Goal: Task Accomplishment & Management: Manage account settings

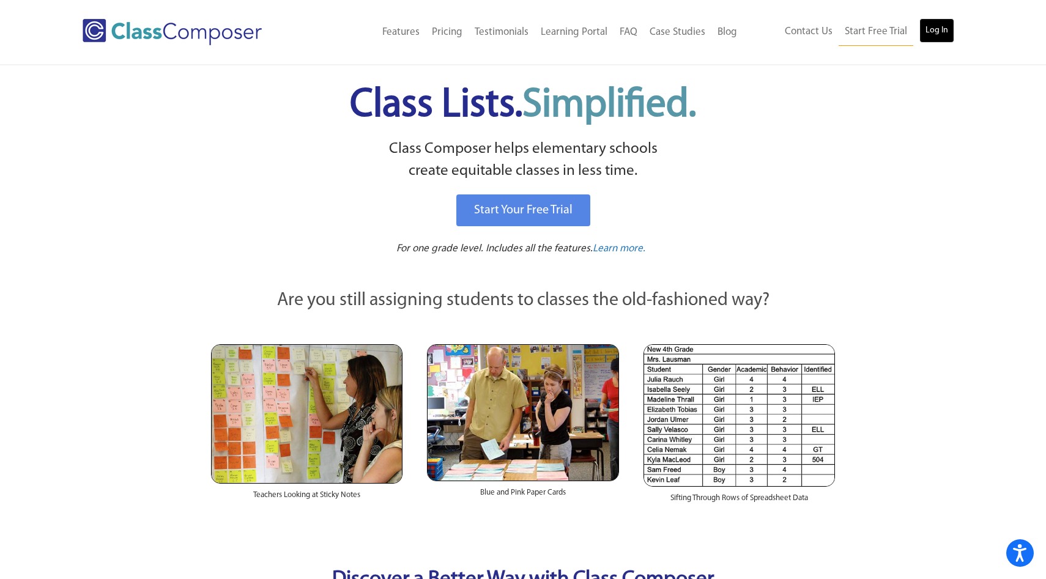
click at [935, 35] on link "Log In" at bounding box center [937, 30] width 35 height 24
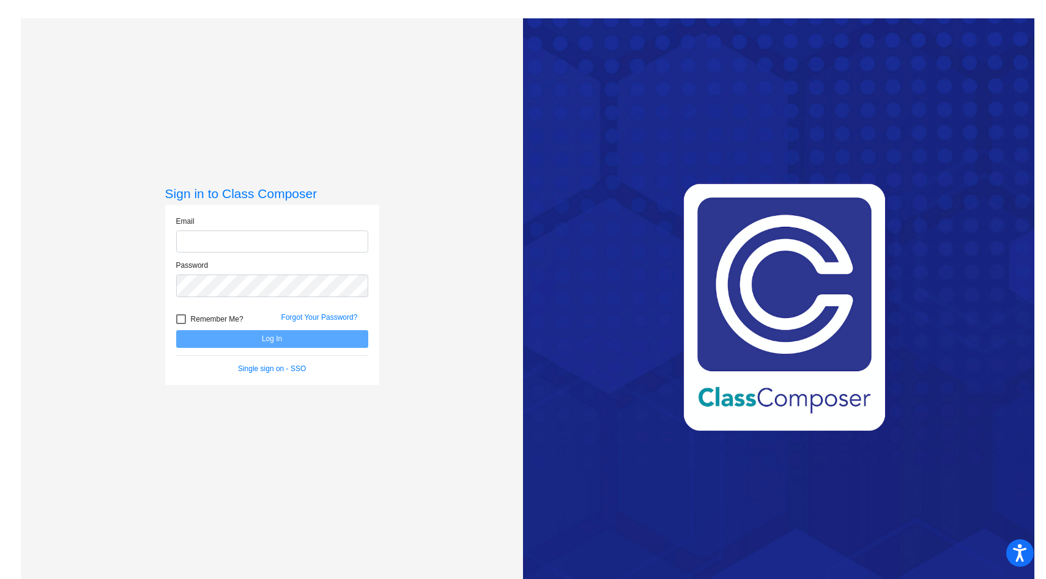
type input "[EMAIL_ADDRESS][DOMAIN_NAME]"
click at [272, 334] on button "Log In" at bounding box center [272, 339] width 192 height 18
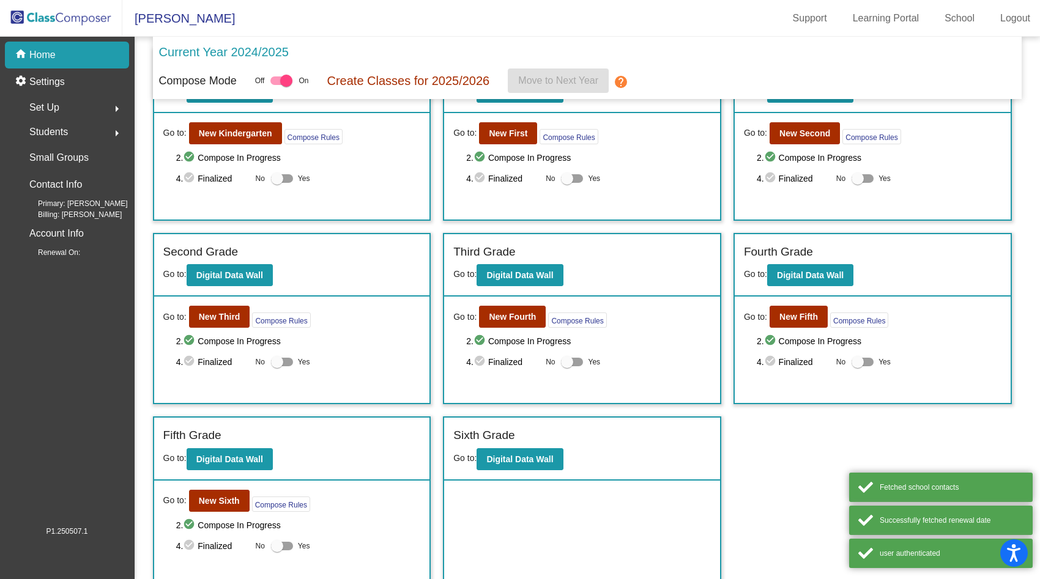
scroll to position [67, 0]
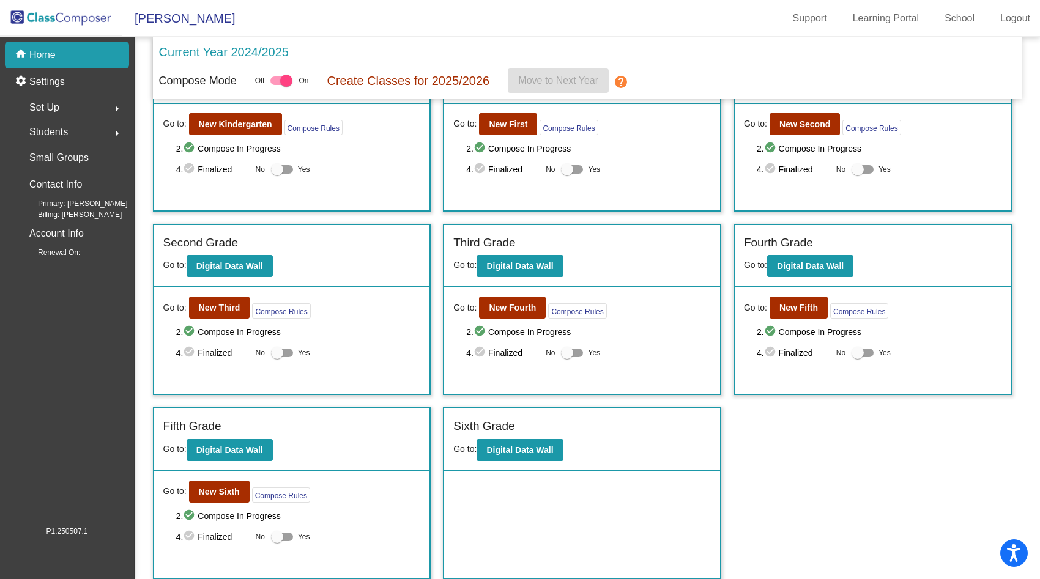
click at [584, 444] on div "Sixth Grade Go to: Digital Data Wall" at bounding box center [582, 440] width 276 height 63
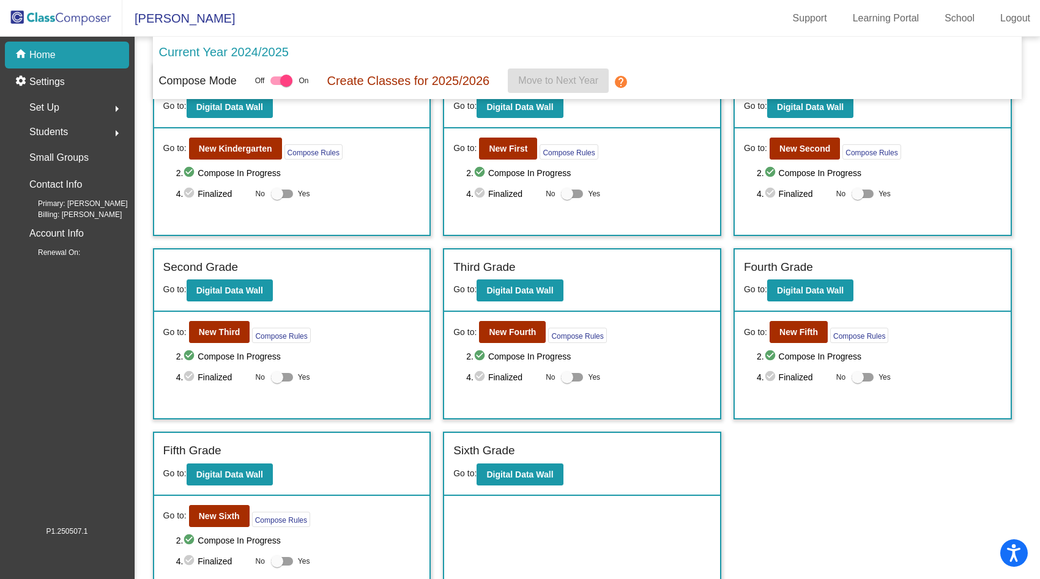
scroll to position [41, 0]
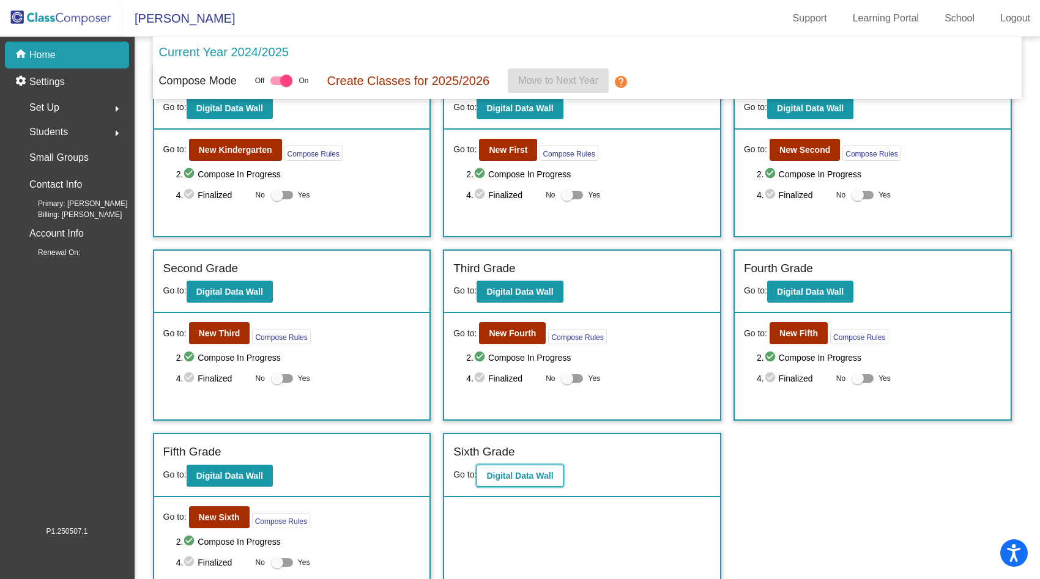
click at [544, 472] on b "Digital Data Wall" at bounding box center [519, 476] width 67 height 10
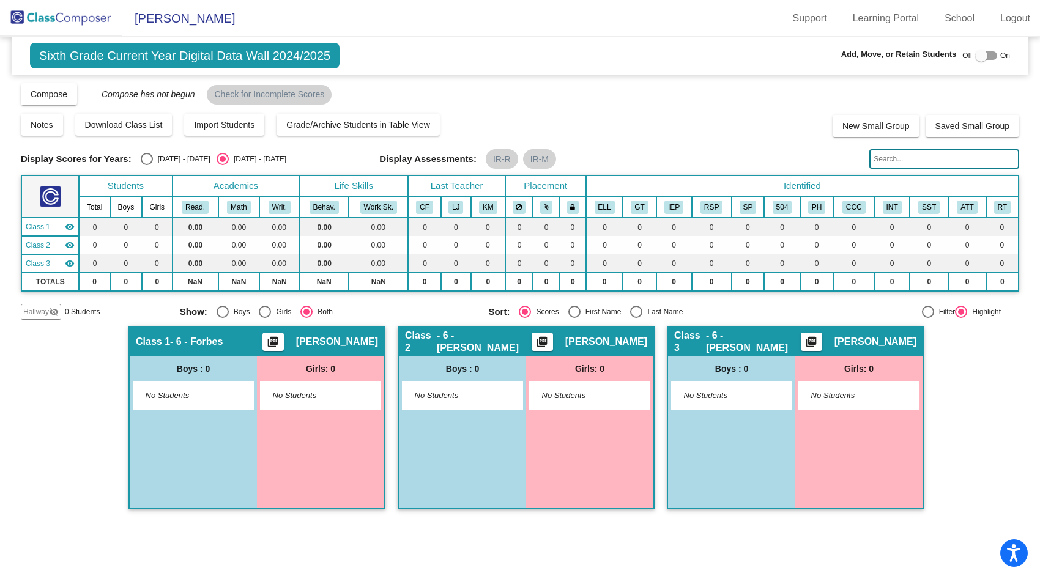
click at [97, 16] on img at bounding box center [61, 18] width 122 height 36
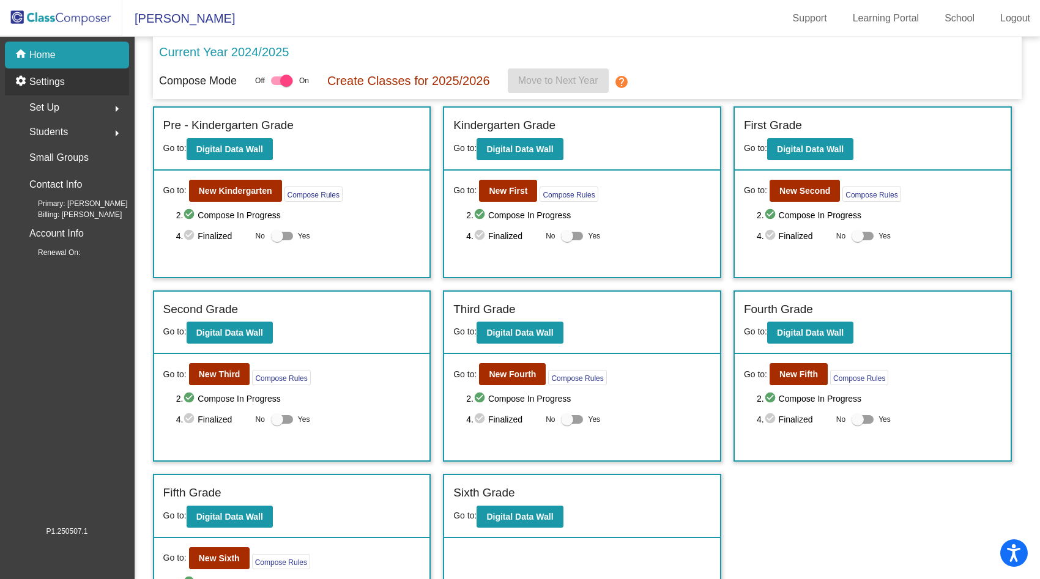
click at [84, 84] on div "settings Settings" at bounding box center [67, 82] width 124 height 27
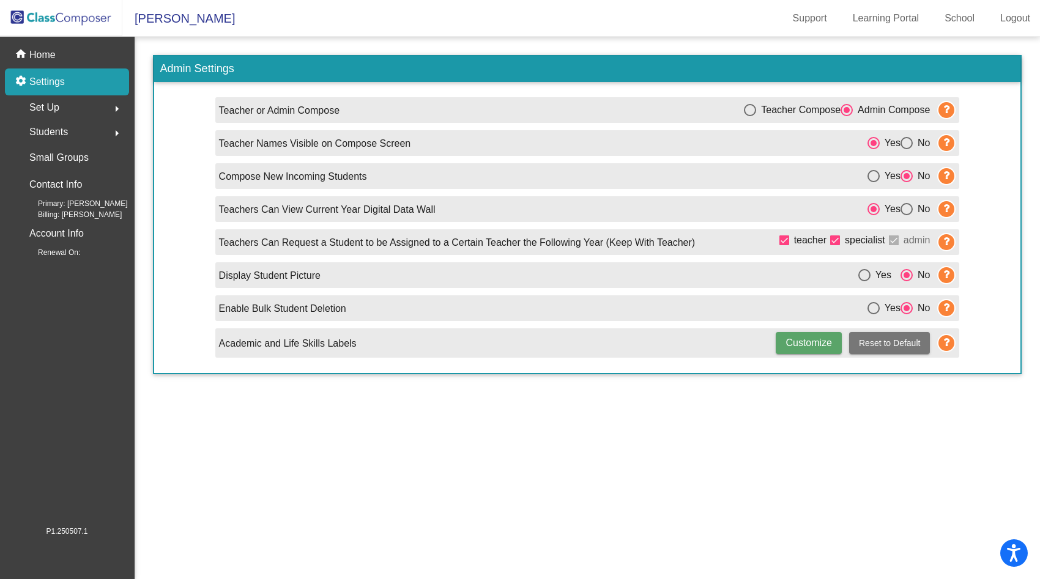
click at [77, 111] on div "Set Up arrow_right" at bounding box center [70, 107] width 117 height 24
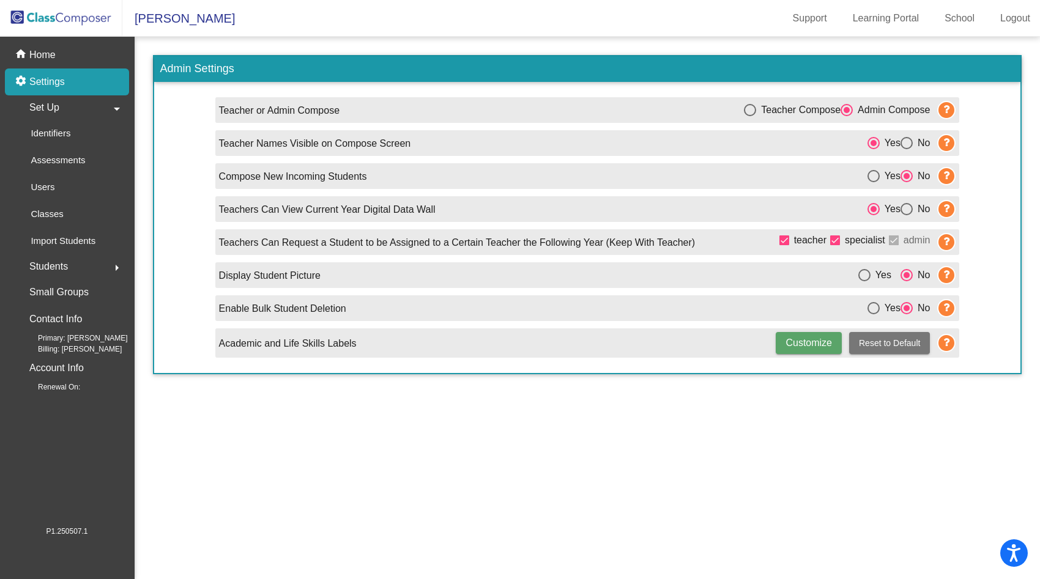
click at [77, 111] on div "Set Up arrow_drop_down" at bounding box center [70, 107] width 117 height 24
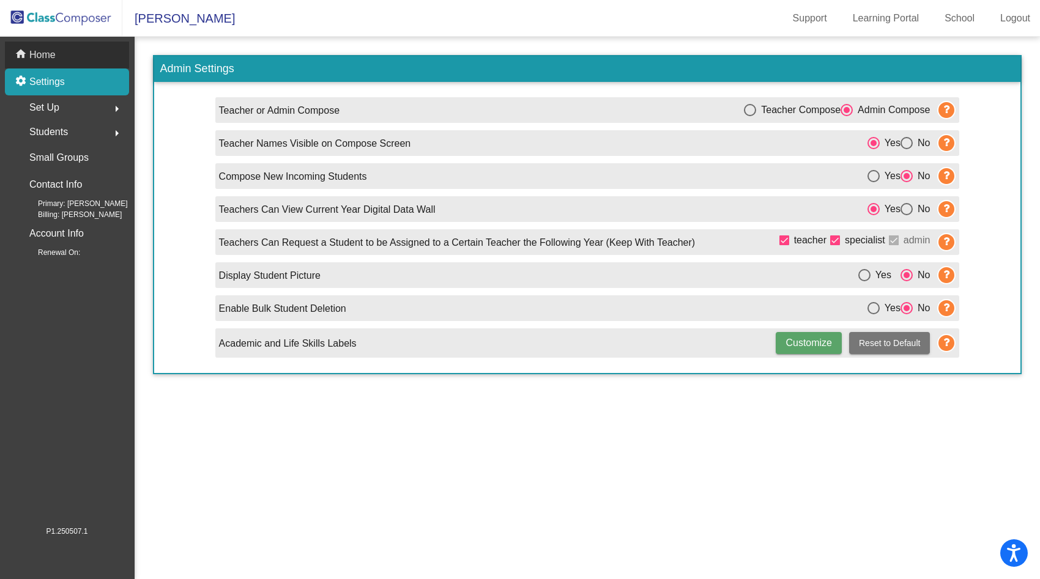
click at [50, 56] on p "Home" at bounding box center [42, 55] width 26 height 15
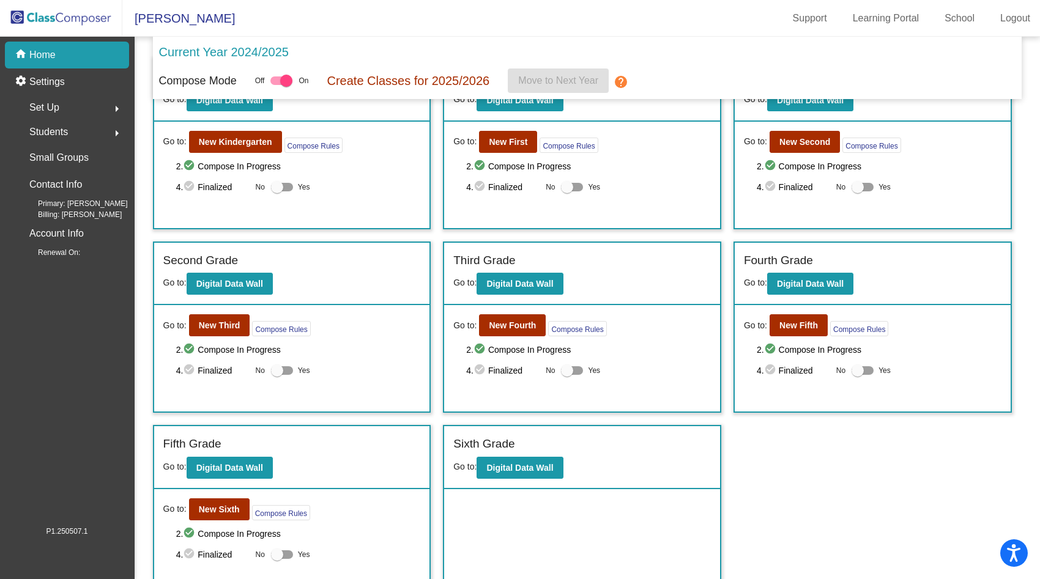
scroll to position [67, 0]
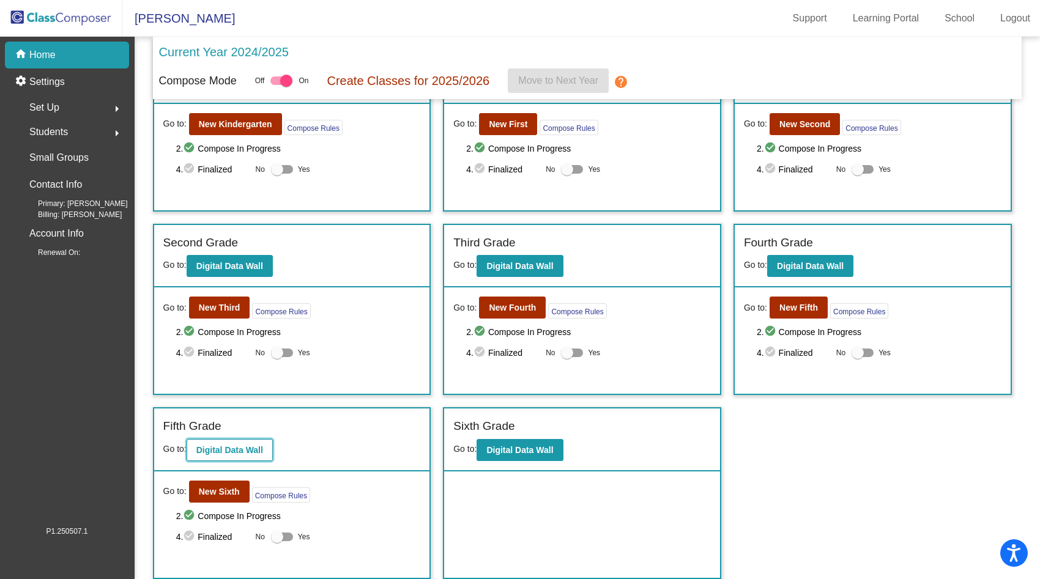
click at [207, 443] on button "Digital Data Wall" at bounding box center [230, 450] width 86 height 22
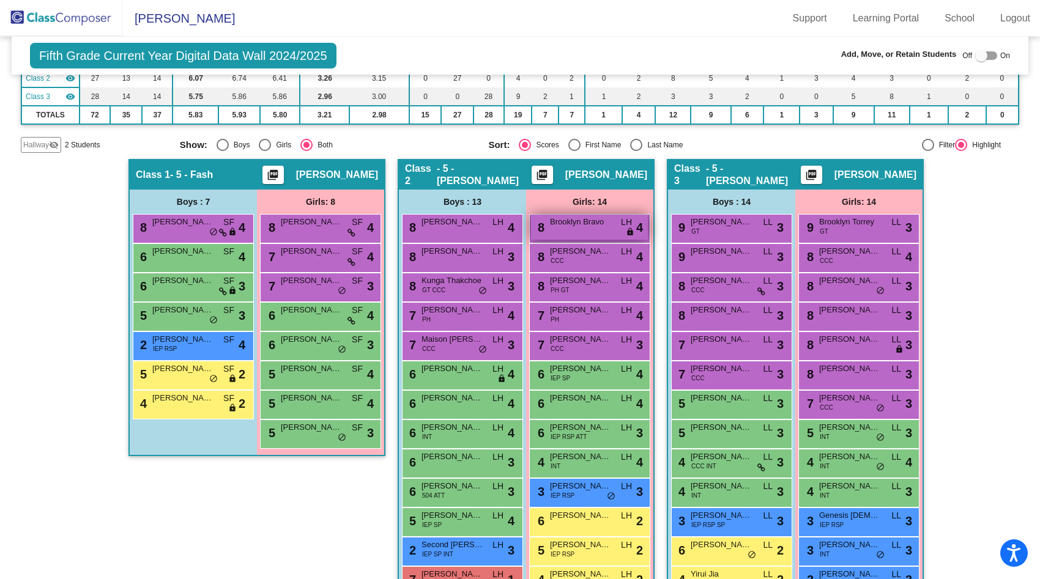
scroll to position [183, 0]
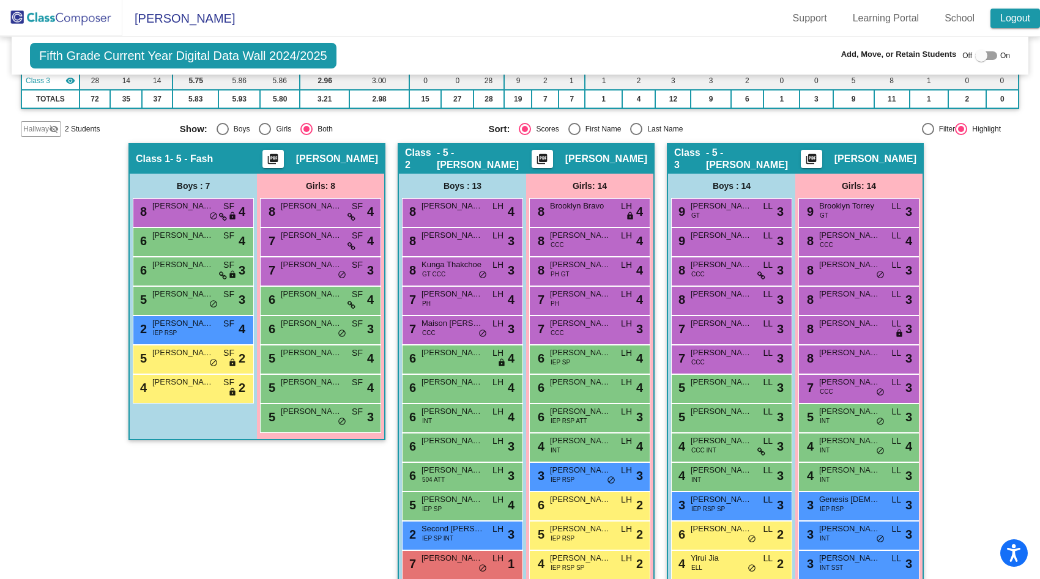
click at [1003, 23] on link "Logout" at bounding box center [1016, 19] width 50 height 20
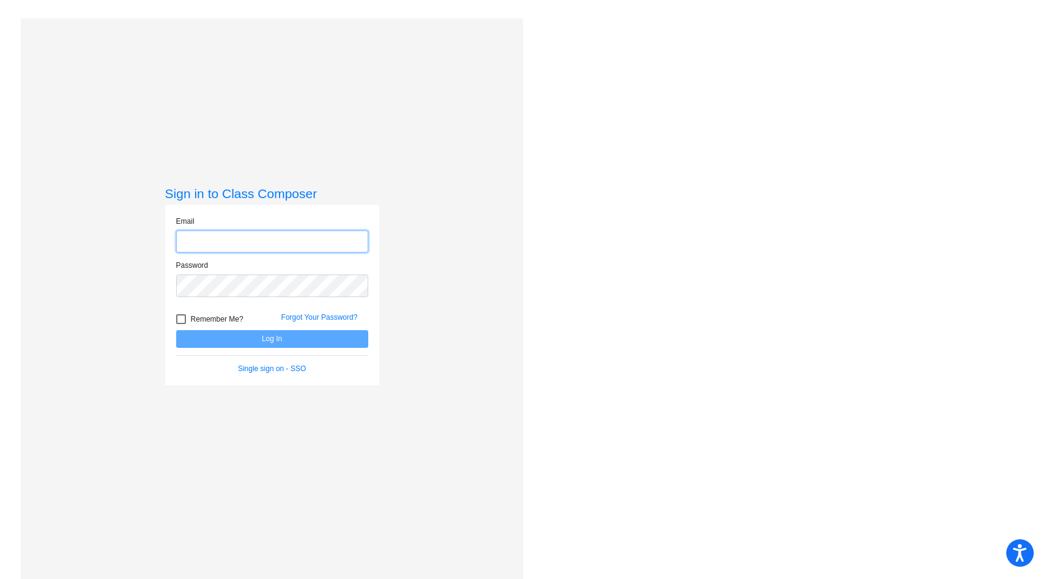
type input "katie_deniz@upland.k12.ca.us"
